Goal: Navigation & Orientation: Understand site structure

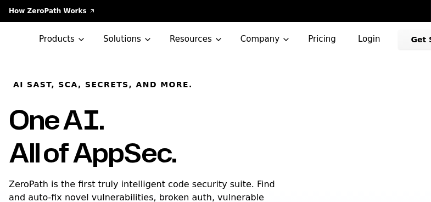
click at [350, 32] on link "Login" at bounding box center [369, 40] width 49 height 20
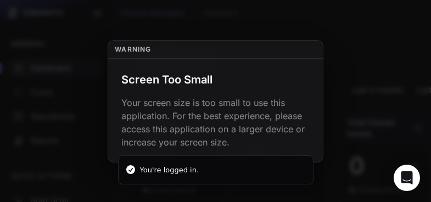
click at [201, 92] on div "Screen Too Small Your screen size is too small to use this application. For the…" at bounding box center [215, 110] width 215 height 103
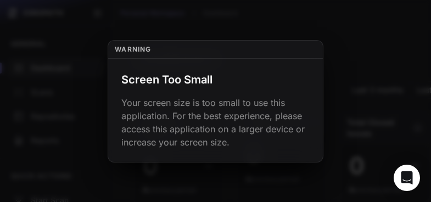
click at [153, 46] on div "Warning" at bounding box center [215, 50] width 215 height 18
click at [301, 159] on div "Screen Too Small Your screen size is too small to use this application. For the…" at bounding box center [215, 110] width 215 height 103
click at [286, 53] on div "Warning" at bounding box center [215, 50] width 215 height 18
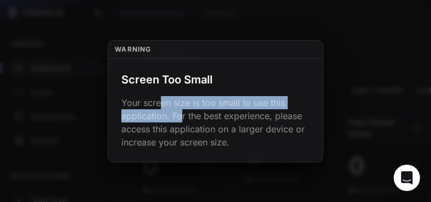
drag, startPoint x: 170, startPoint y: 108, endPoint x: 181, endPoint y: 118, distance: 15.6
click at [181, 118] on p "Your screen size is too small to use this application. For the best experience,…" at bounding box center [215, 122] width 189 height 53
click at [325, 167] on button at bounding box center [215, 101] width 431 height 202
click at [387, 140] on button at bounding box center [215, 101] width 431 height 202
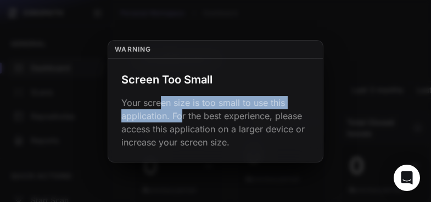
click at [383, 3] on button at bounding box center [215, 101] width 431 height 202
click at [43, 31] on button at bounding box center [215, 101] width 431 height 202
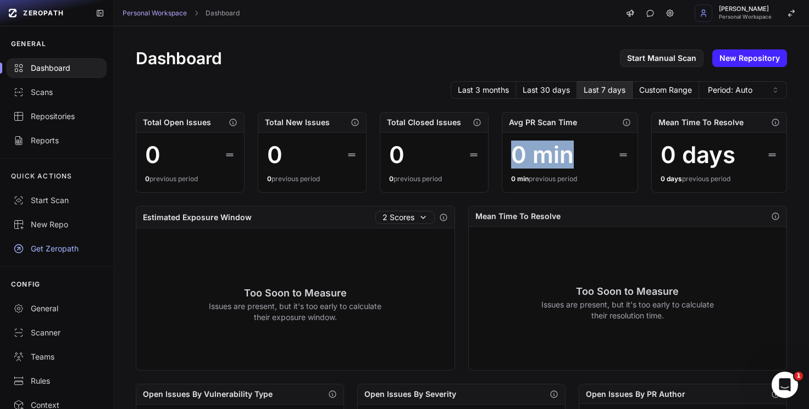
drag, startPoint x: 568, startPoint y: 156, endPoint x: 498, endPoint y: 159, distance: 69.9
click at [431, 159] on div "Avg PR Scan Time 0 min 0 min previous period" at bounding box center [570, 152] width 136 height 81
click at [431, 202] on h2 "Mean Time To Resolve" at bounding box center [517, 216] width 85 height 11
drag, startPoint x: 508, startPoint y: 216, endPoint x: 586, endPoint y: 218, distance: 78.6
click at [431, 202] on div "Mean Time To Resolve" at bounding box center [628, 217] width 318 height 20
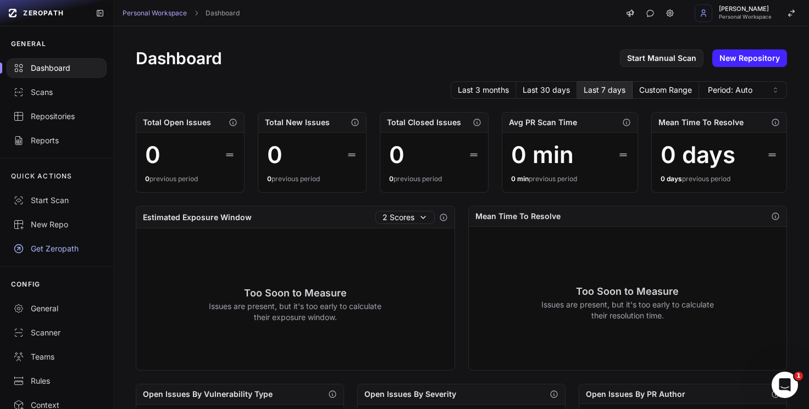
click at [431, 202] on div "Mean Time To Resolve" at bounding box center [628, 217] width 318 height 20
click at [310, 52] on div "Dashboard Start Manual Scan New Repository" at bounding box center [461, 58] width 651 height 20
drag, startPoint x: 153, startPoint y: 125, endPoint x: 218, endPoint y: 125, distance: 65.4
click at [218, 125] on div "Total Open Issues" at bounding box center [190, 123] width 108 height 20
drag, startPoint x: 296, startPoint y: 126, endPoint x: 342, endPoint y: 125, distance: 46.2
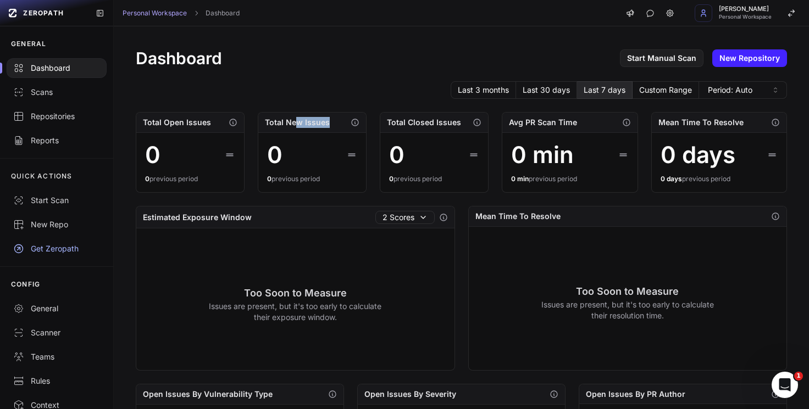
click at [342, 125] on div "Total New Issues" at bounding box center [312, 123] width 108 height 20
drag, startPoint x: 399, startPoint y: 125, endPoint x: 481, endPoint y: 128, distance: 82.5
click at [431, 128] on div "Total Closed Issues" at bounding box center [434, 123] width 108 height 20
drag, startPoint x: 516, startPoint y: 124, endPoint x: 567, endPoint y: 123, distance: 51.1
click at [431, 123] on h2 "Avg PR Scan Time" at bounding box center [543, 122] width 68 height 11
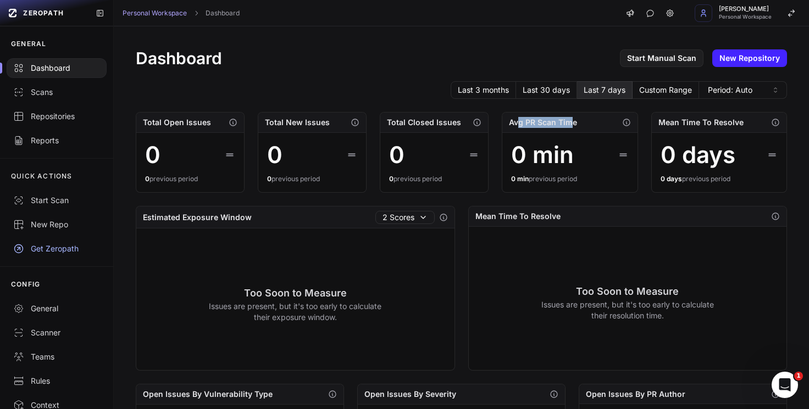
click at [431, 126] on h2 "Avg PR Scan Time" at bounding box center [543, 122] width 68 height 11
drag, startPoint x: 712, startPoint y: 126, endPoint x: 755, endPoint y: 125, distance: 42.9
click at [431, 125] on div "Mean Time To Resolve" at bounding box center [719, 123] width 135 height 20
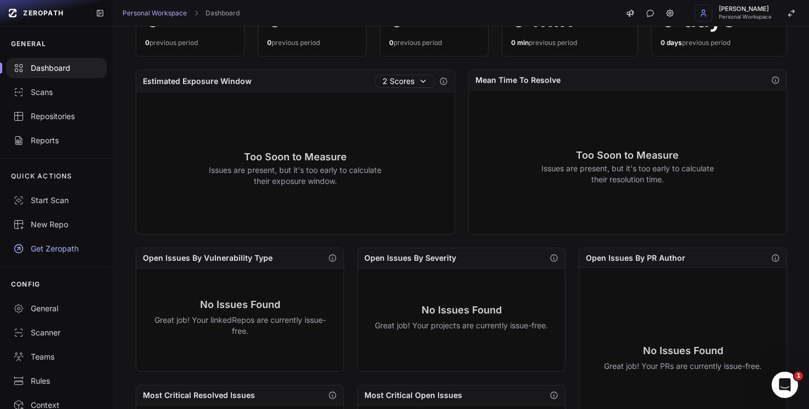
scroll to position [142, 0]
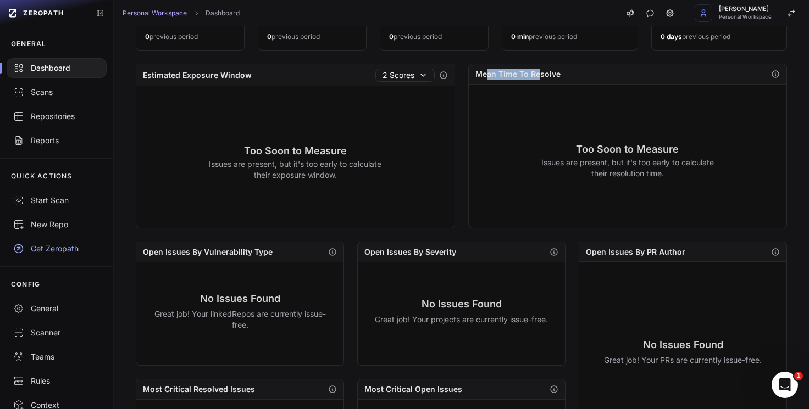
drag, startPoint x: 534, startPoint y: 75, endPoint x: 484, endPoint y: 77, distance: 50.1
click at [431, 77] on h2 "Mean Time To Resolve" at bounding box center [517, 74] width 85 height 11
drag, startPoint x: 240, startPoint y: 80, endPoint x: 137, endPoint y: 74, distance: 103.0
click at [136, 75] on div "Estimated Exposure Window 2 Scores Too Soon to Measure Issues are present, but …" at bounding box center [295, 146] width 319 height 165
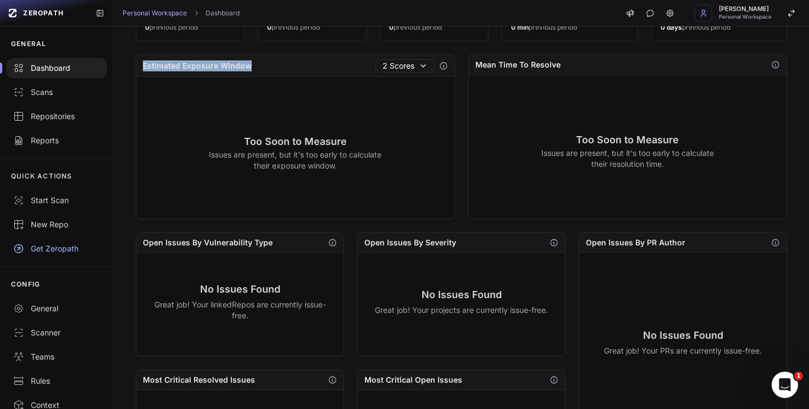
scroll to position [164, 0]
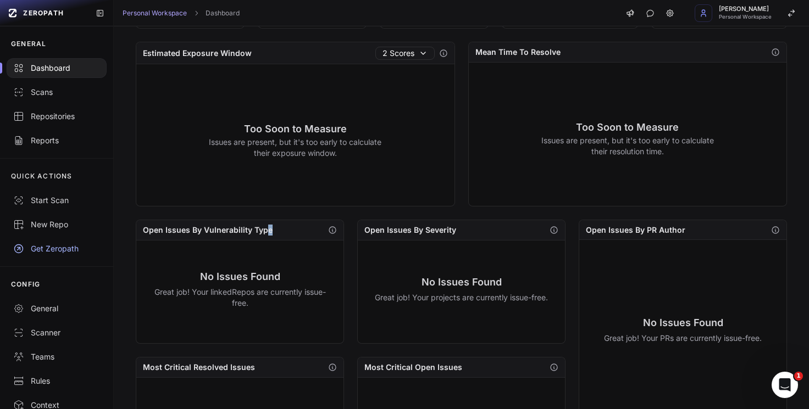
drag, startPoint x: 267, startPoint y: 232, endPoint x: 147, endPoint y: 236, distance: 120.4
click at [147, 202] on div "Open Issues By Vulnerability Type" at bounding box center [239, 230] width 207 height 20
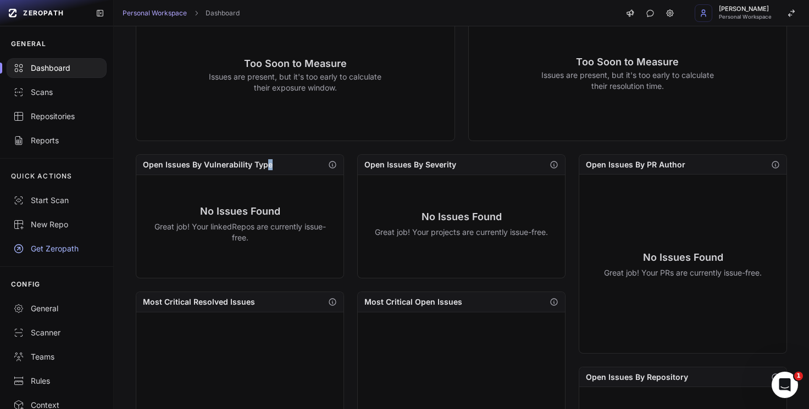
scroll to position [230, 0]
click at [42, 90] on div "Scans" at bounding box center [56, 92] width 87 height 11
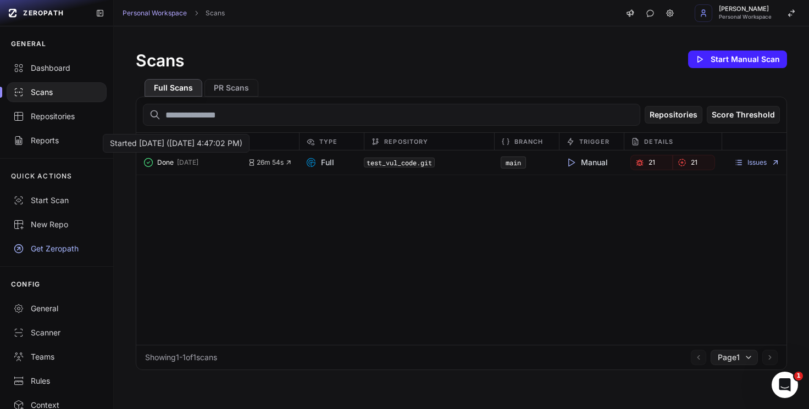
click at [198, 164] on span "6 months ago" at bounding box center [187, 162] width 21 height 9
click at [431, 163] on link "Issues" at bounding box center [757, 162] width 46 height 9
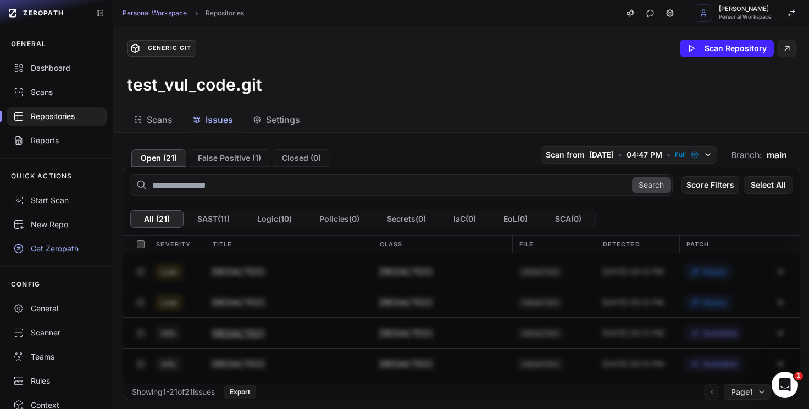
scroll to position [514, 0]
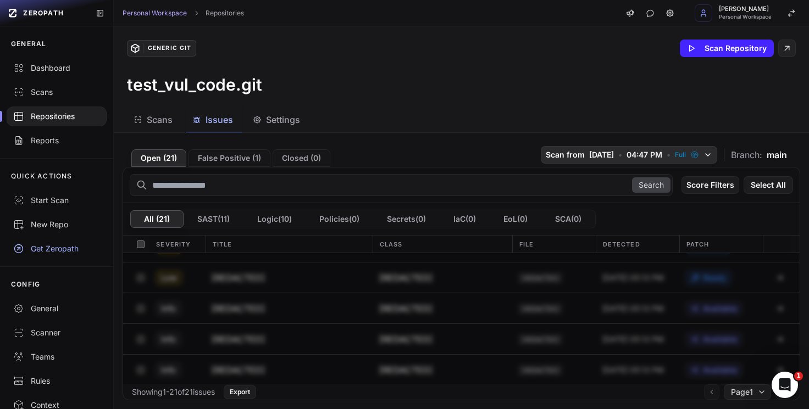
click at [431, 154] on icon "button" at bounding box center [696, 156] width 4 height 4
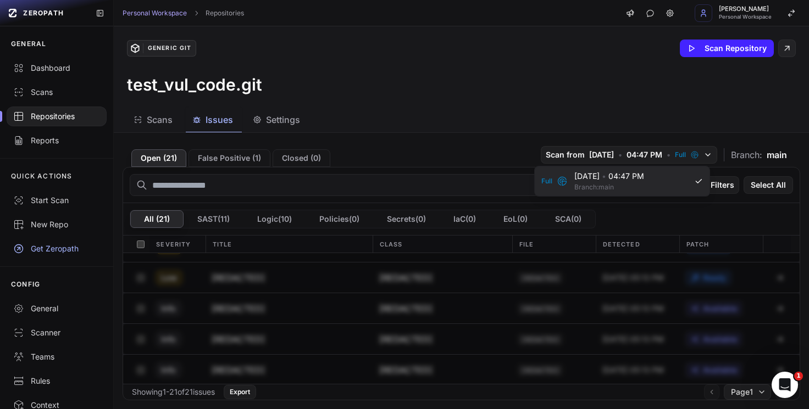
click at [431, 182] on div "2/10/2025 • 04:47 PM Branch: main" at bounding box center [630, 181] width 113 height 21
click at [235, 149] on div "Open ( 21 ) False Positive ( 1 ) Closed ( 0 ) Scan from 2/10/2025 • 04:47 PM • …" at bounding box center [462, 154] width 678 height 25
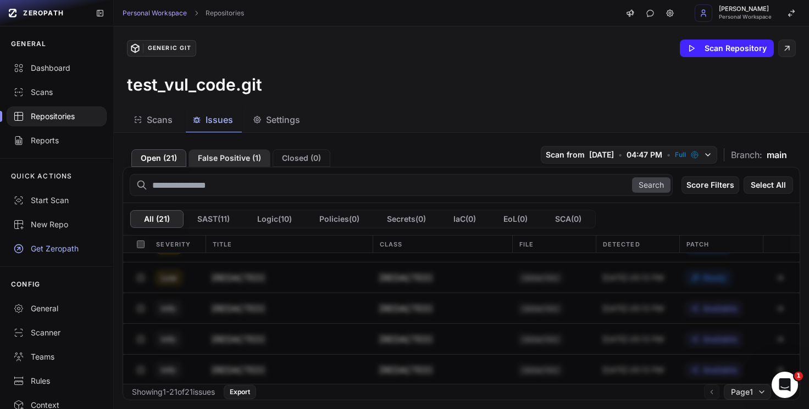
click at [231, 154] on button "False Positive ( 1 )" at bounding box center [230, 158] width 82 height 18
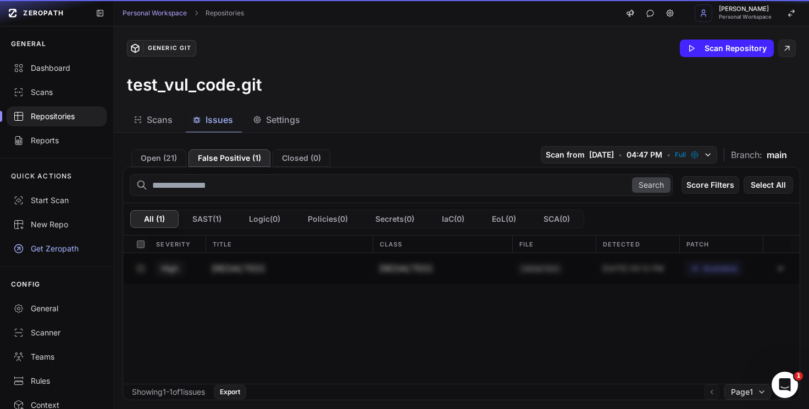
scroll to position [0, 0]
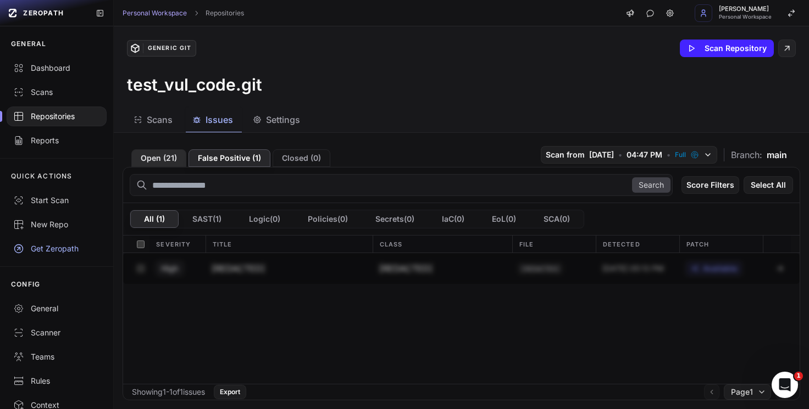
click at [171, 158] on button "Open ( 21 )" at bounding box center [158, 158] width 55 height 18
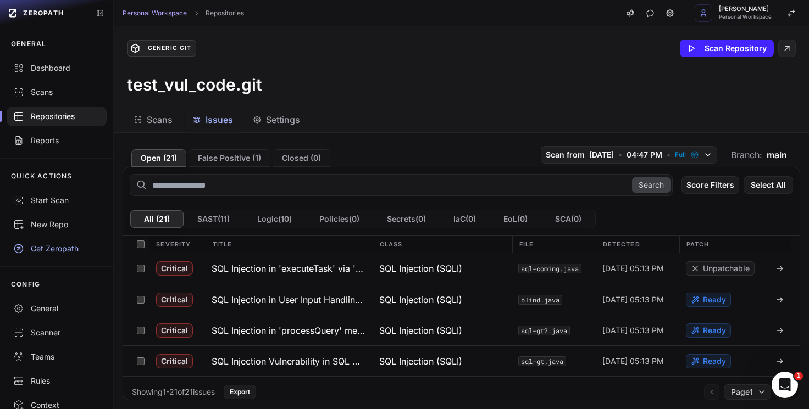
click at [145, 118] on div "Scans" at bounding box center [153, 119] width 39 height 13
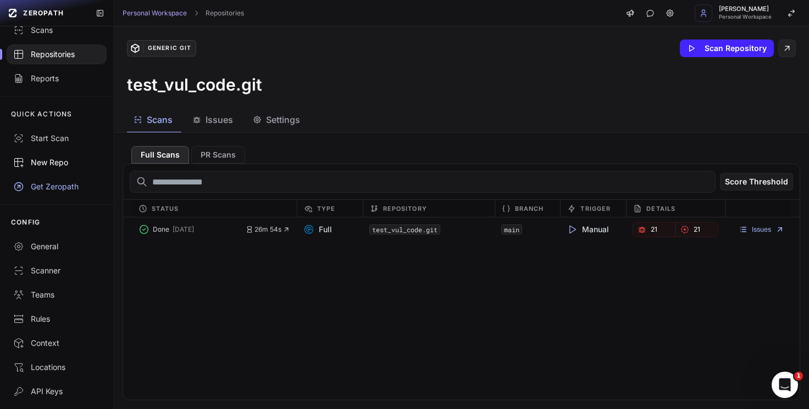
scroll to position [97, 0]
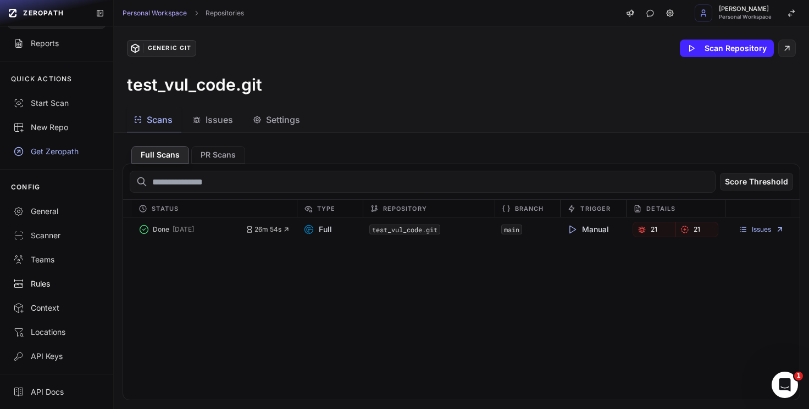
click at [38, 202] on div "Rules" at bounding box center [56, 284] width 87 height 11
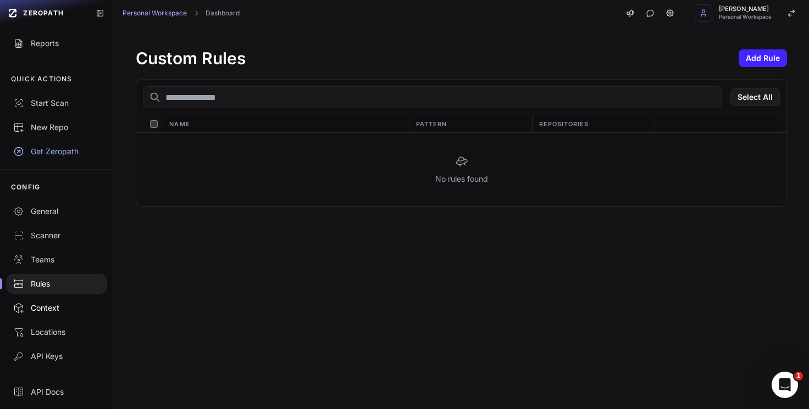
click at [48, 202] on div "Context" at bounding box center [56, 308] width 87 height 11
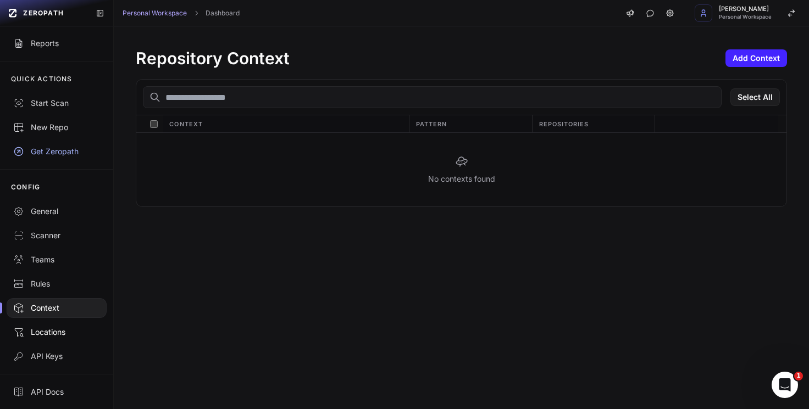
click at [34, 202] on div "Locations" at bounding box center [56, 332] width 87 height 11
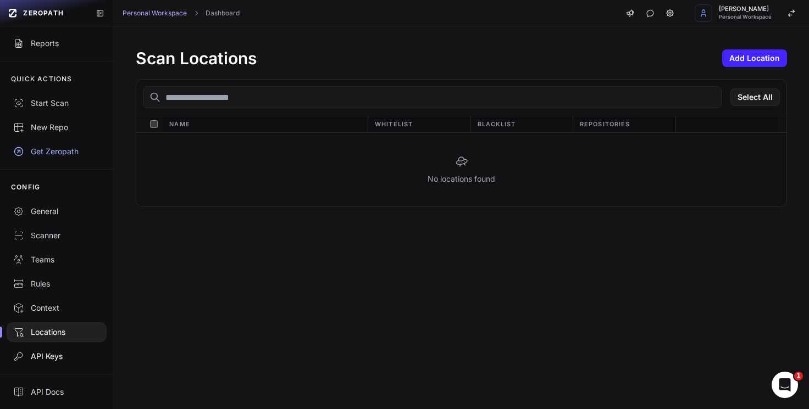
click at [42, 202] on div "API Keys" at bounding box center [56, 356] width 87 height 11
